Goal: Information Seeking & Learning: Learn about a topic

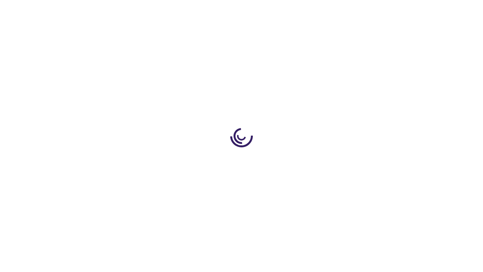
scroll to position [99, 0]
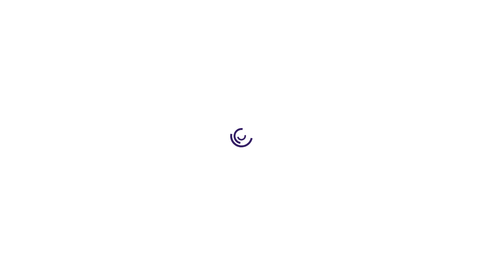
scroll to position [1007, 0]
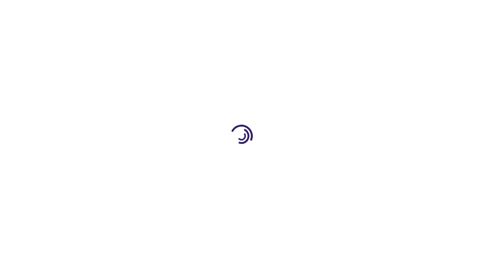
scroll to position [194, 0]
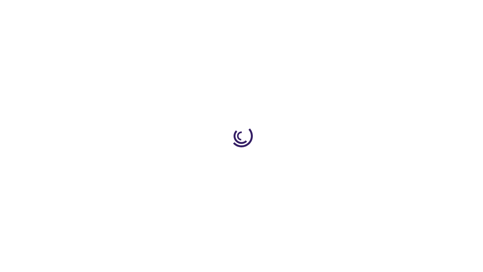
scroll to position [800, 0]
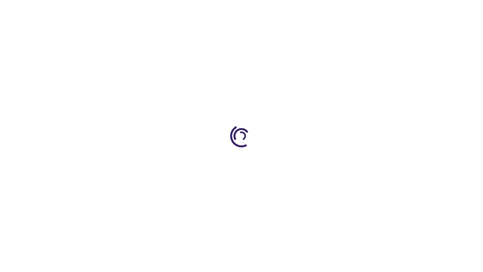
scroll to position [1841, 0]
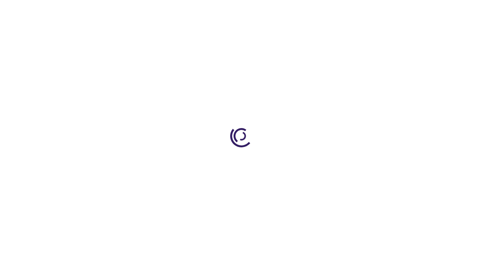
scroll to position [342, 0]
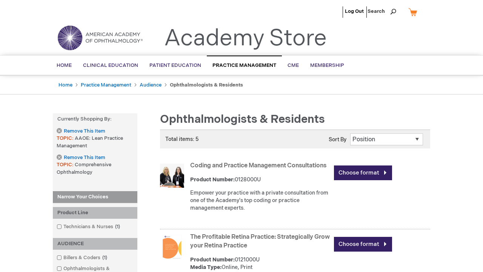
scroll to position [1116, 0]
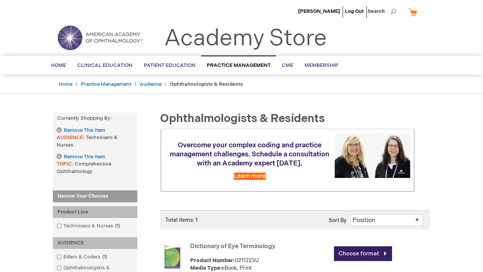
scroll to position [285, 0]
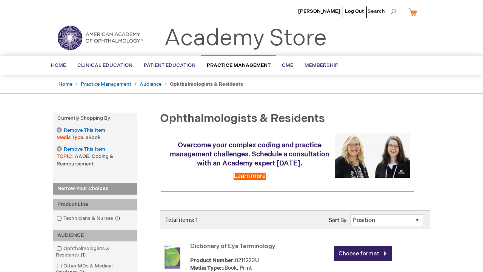
scroll to position [312, 0]
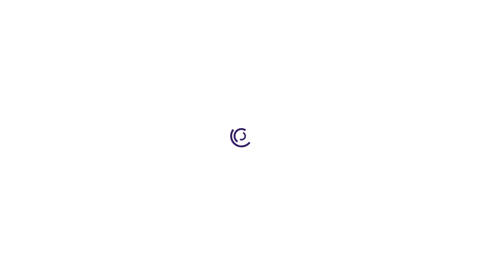
scroll to position [925, 0]
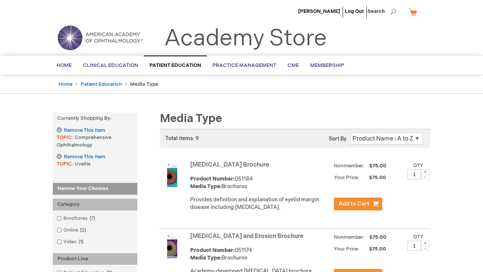
scroll to position [677, 0]
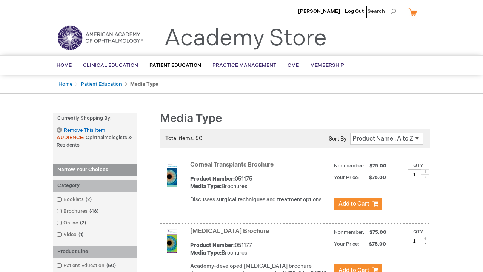
scroll to position [772, 0]
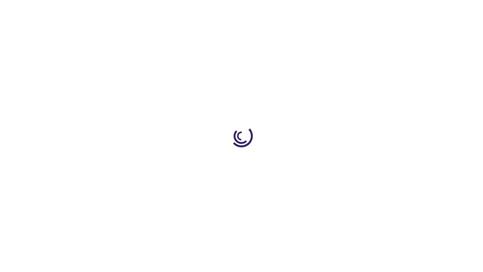
scroll to position [1507, 0]
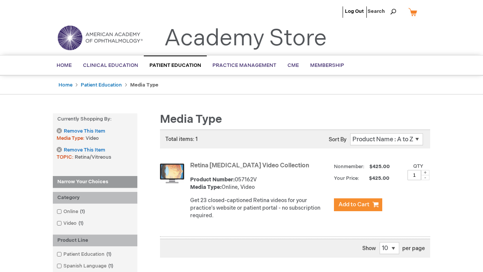
scroll to position [1039, 0]
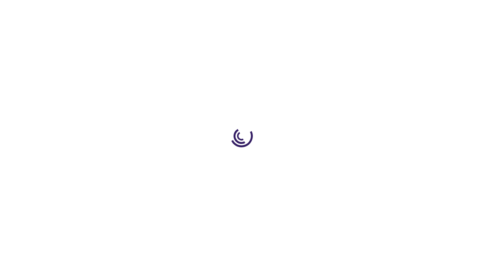
scroll to position [1049, 0]
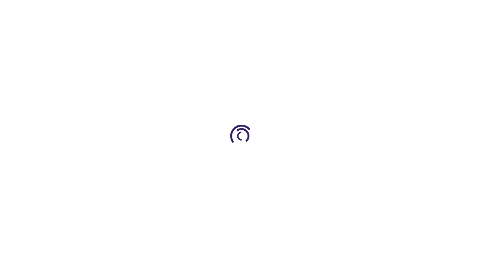
scroll to position [187, 0]
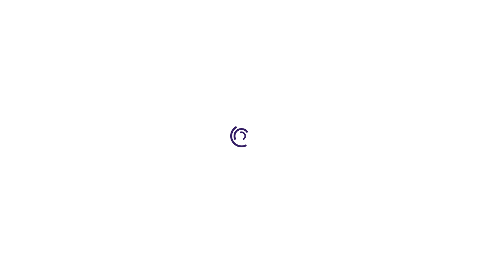
scroll to position [381, 0]
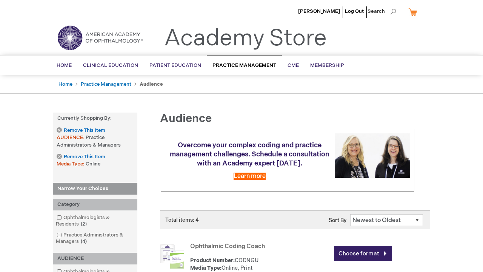
scroll to position [416, 0]
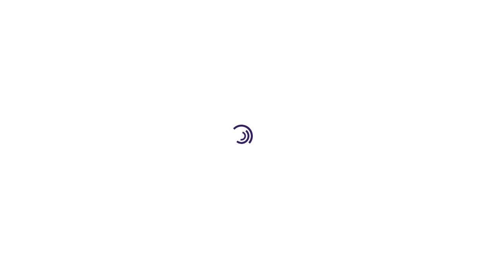
scroll to position [952, 0]
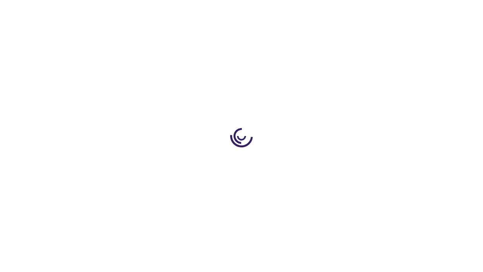
scroll to position [629, 0]
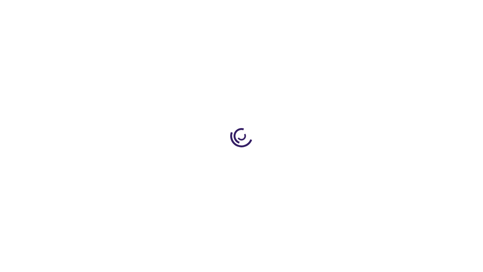
scroll to position [862, 0]
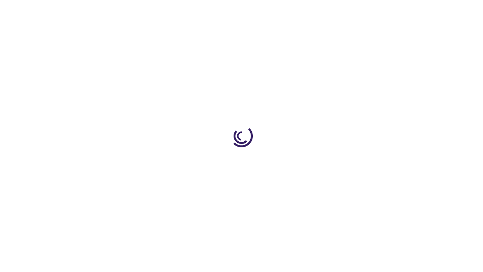
scroll to position [1109, 0]
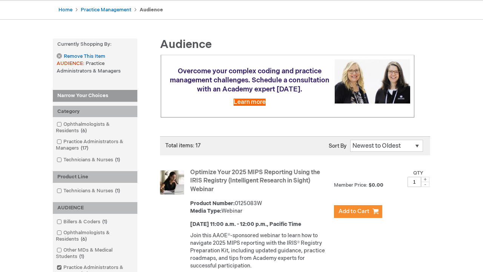
scroll to position [1338, 0]
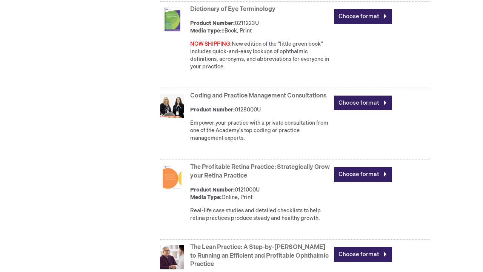
scroll to position [905, 0]
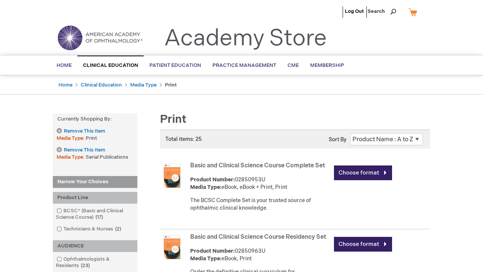
scroll to position [1546, 0]
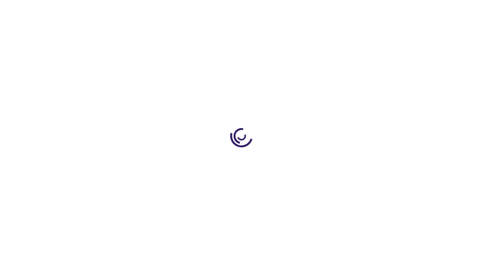
scroll to position [886, 0]
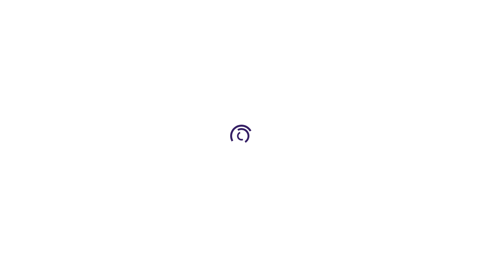
scroll to position [339, 0]
